Goal: Task Accomplishment & Management: Use online tool/utility

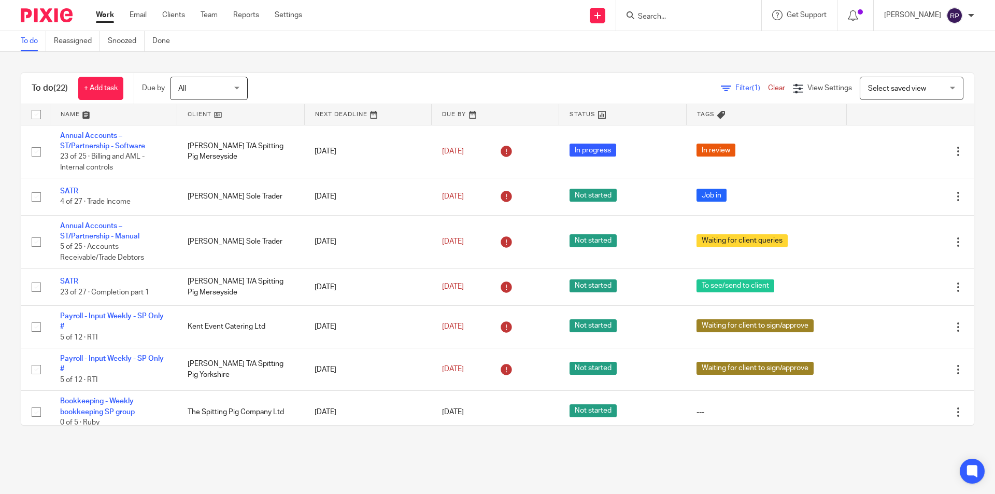
click at [705, 451] on main "To do Reassigned Snoozed Done To do (22) + Add task Due by All All [DATE] [DATE…" at bounding box center [497, 247] width 995 height 494
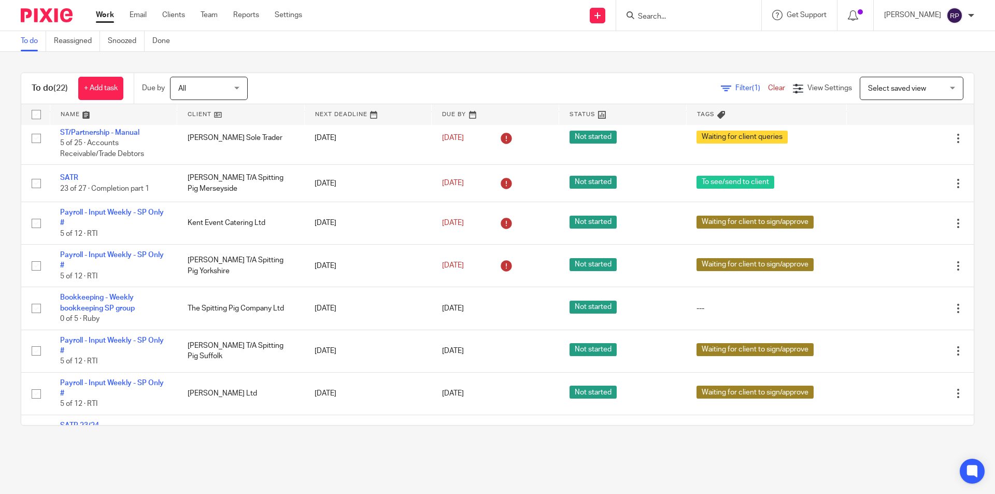
scroll to position [52, 0]
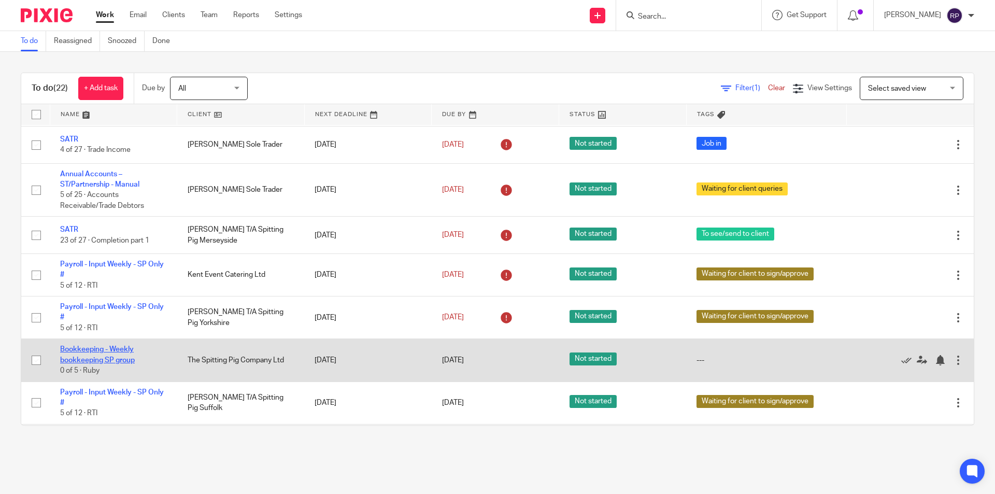
click at [91, 358] on link "Bookkeeping - Weekly bookkeeping SP group" at bounding box center [97, 355] width 75 height 18
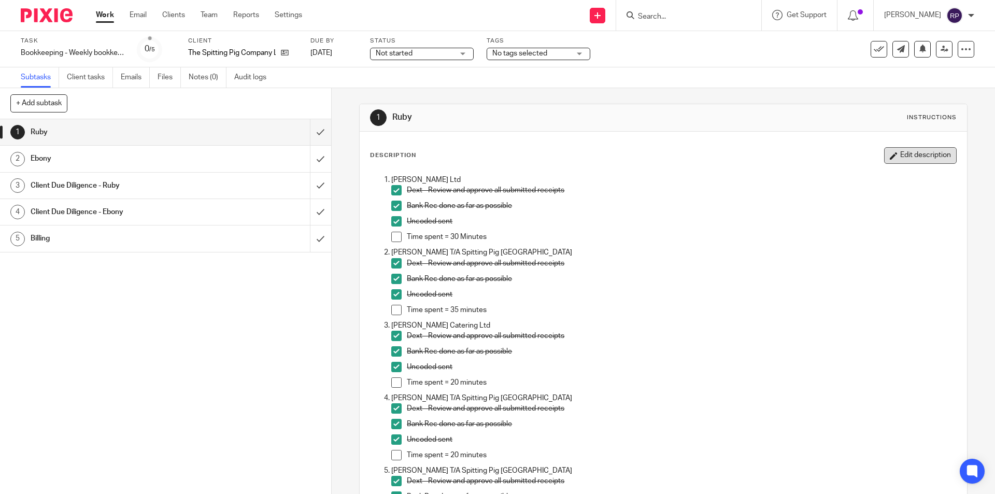
click at [909, 156] on button "Edit description" at bounding box center [920, 155] width 73 height 17
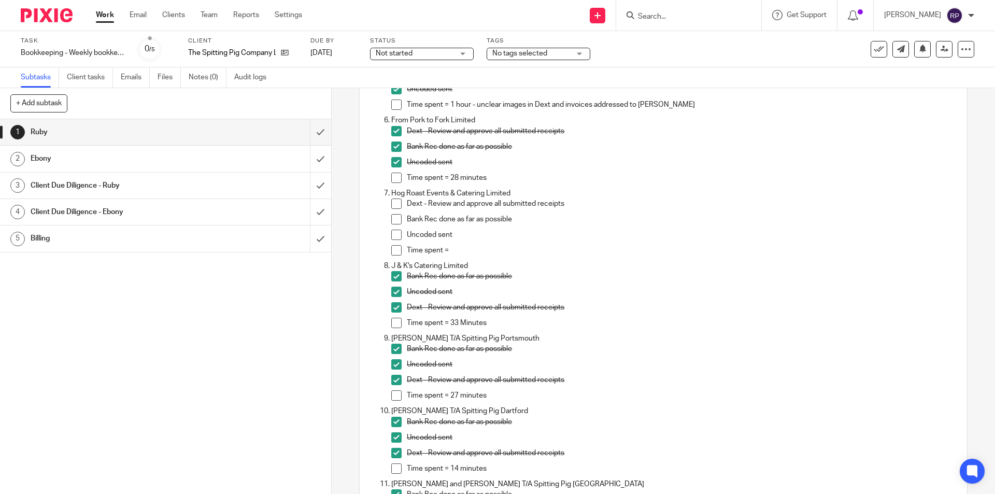
scroll to position [363, 0]
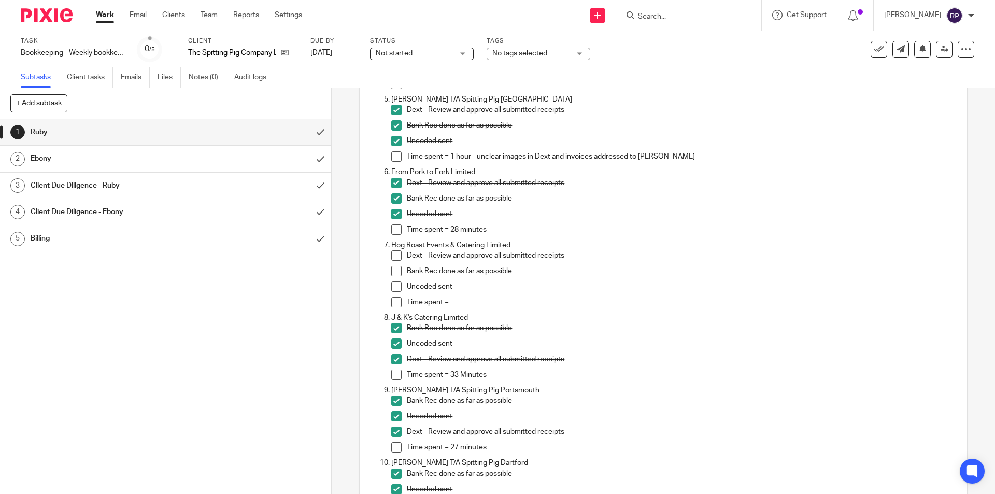
click at [397, 257] on span at bounding box center [396, 255] width 10 height 10
click at [398, 268] on span at bounding box center [396, 271] width 10 height 10
click at [391, 284] on span at bounding box center [396, 286] width 10 height 10
click at [449, 303] on p "Time spent =" at bounding box center [681, 302] width 549 height 10
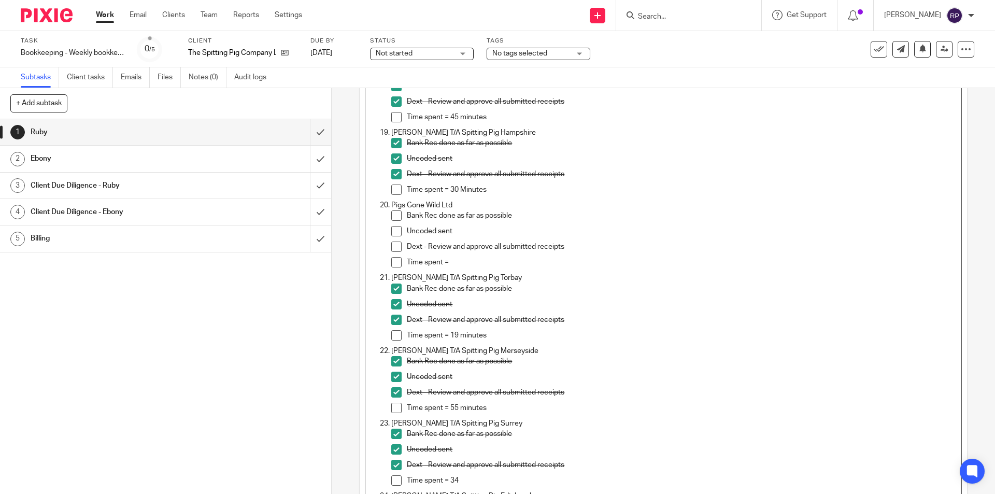
scroll to position [1399, 0]
